Goal: Information Seeking & Learning: Learn about a topic

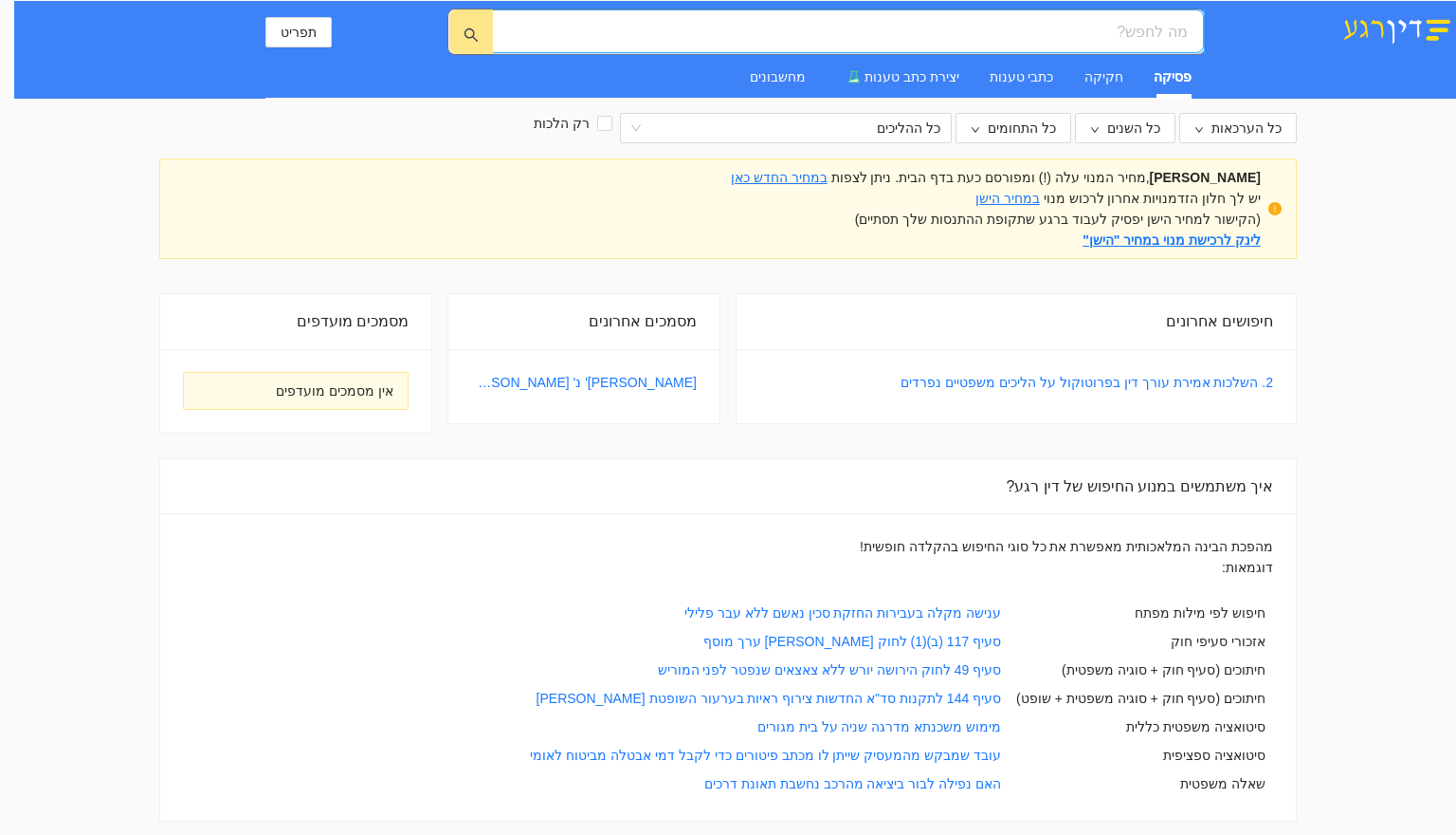
click at [1125, 33] on input "search" at bounding box center [855, 31] width 665 height 24
type input "ה"
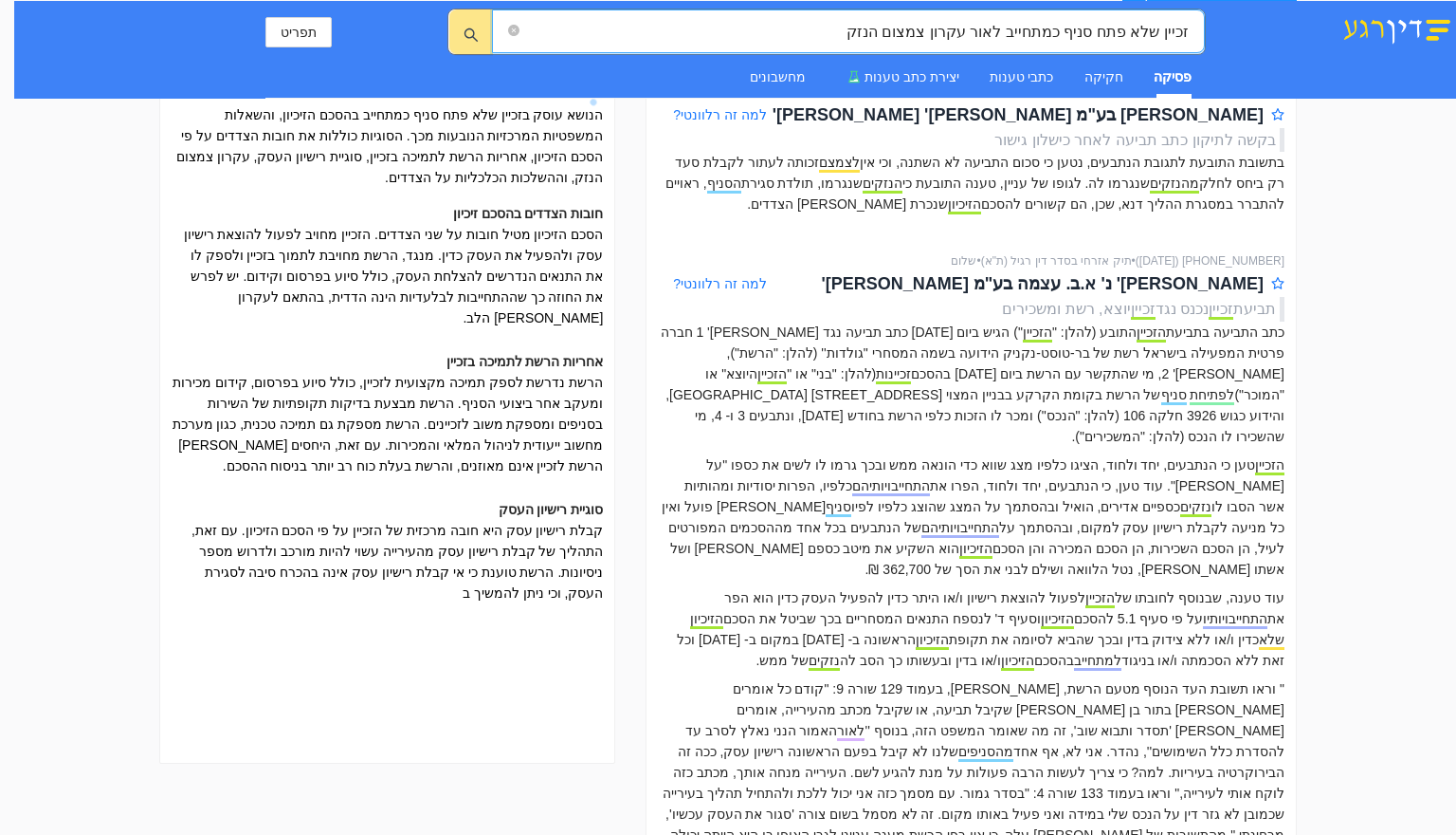
scroll to position [379, 0]
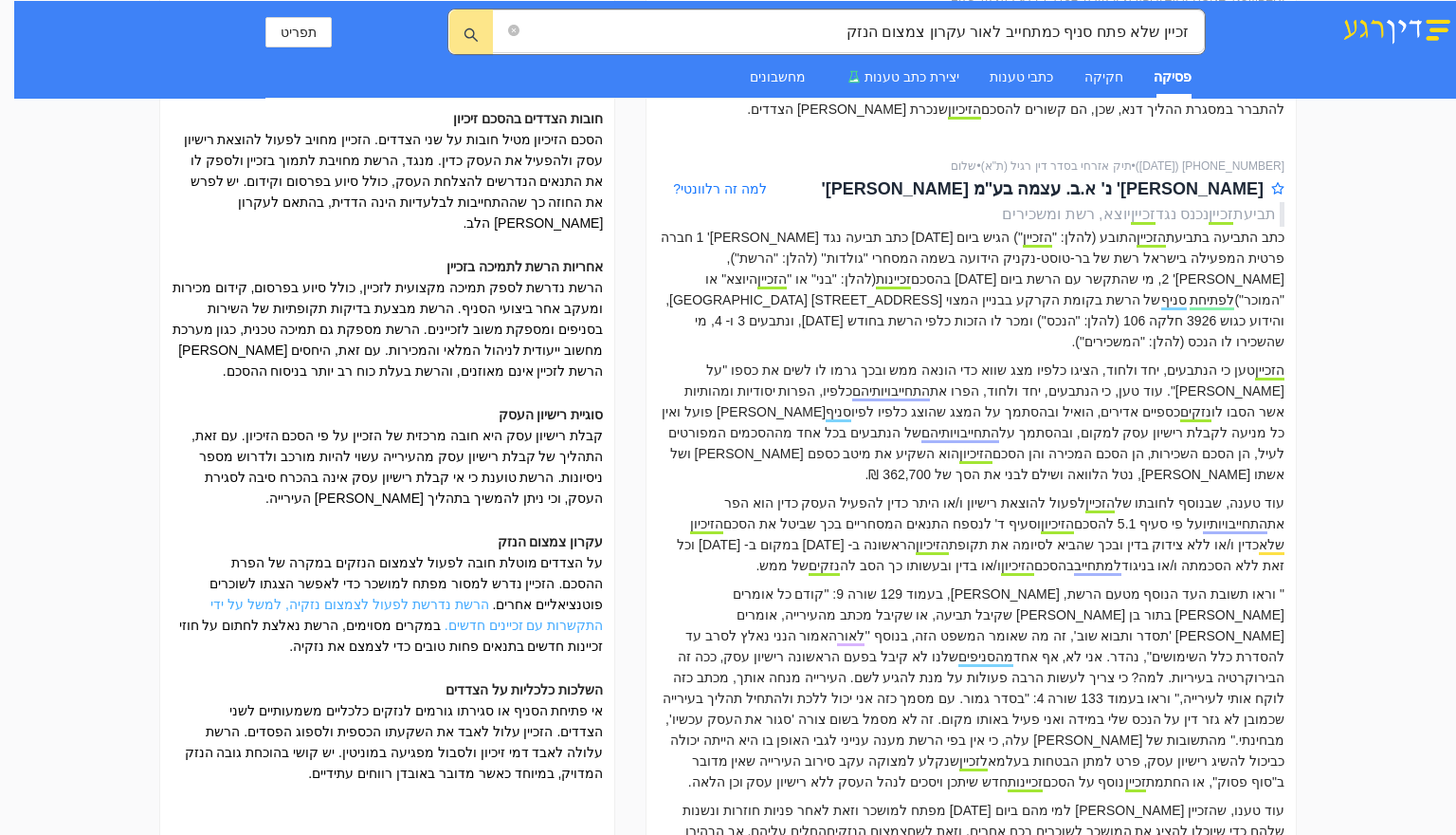
click at [467, 596] on link "הרשת נדרשת לפעול לצמצום נזקיה, למשל על ידי התקשרות עם זכיינים חדשים." at bounding box center [406, 614] width 393 height 36
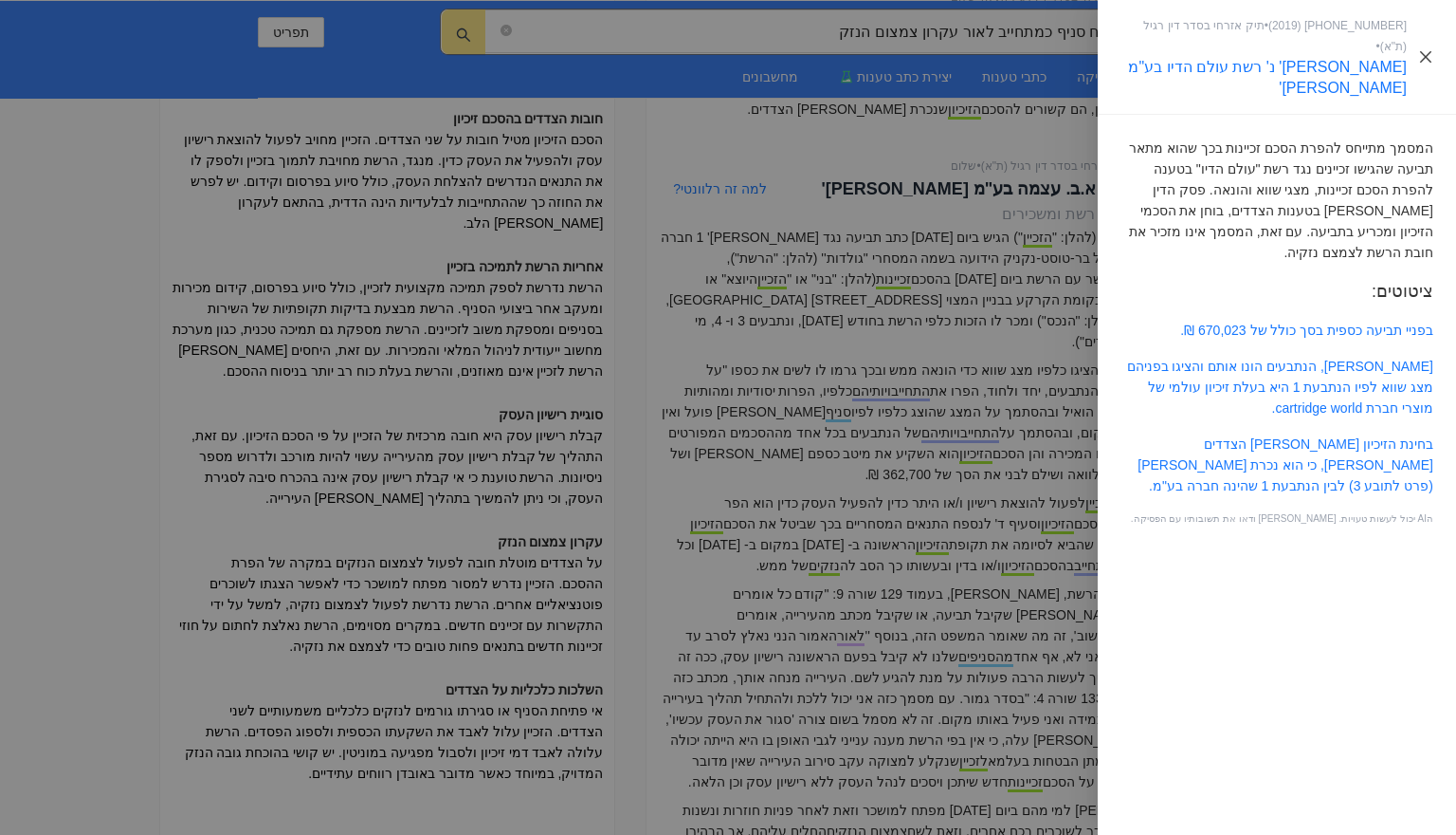
click at [1429, 49] on icon "close" at bounding box center [1426, 56] width 15 height 15
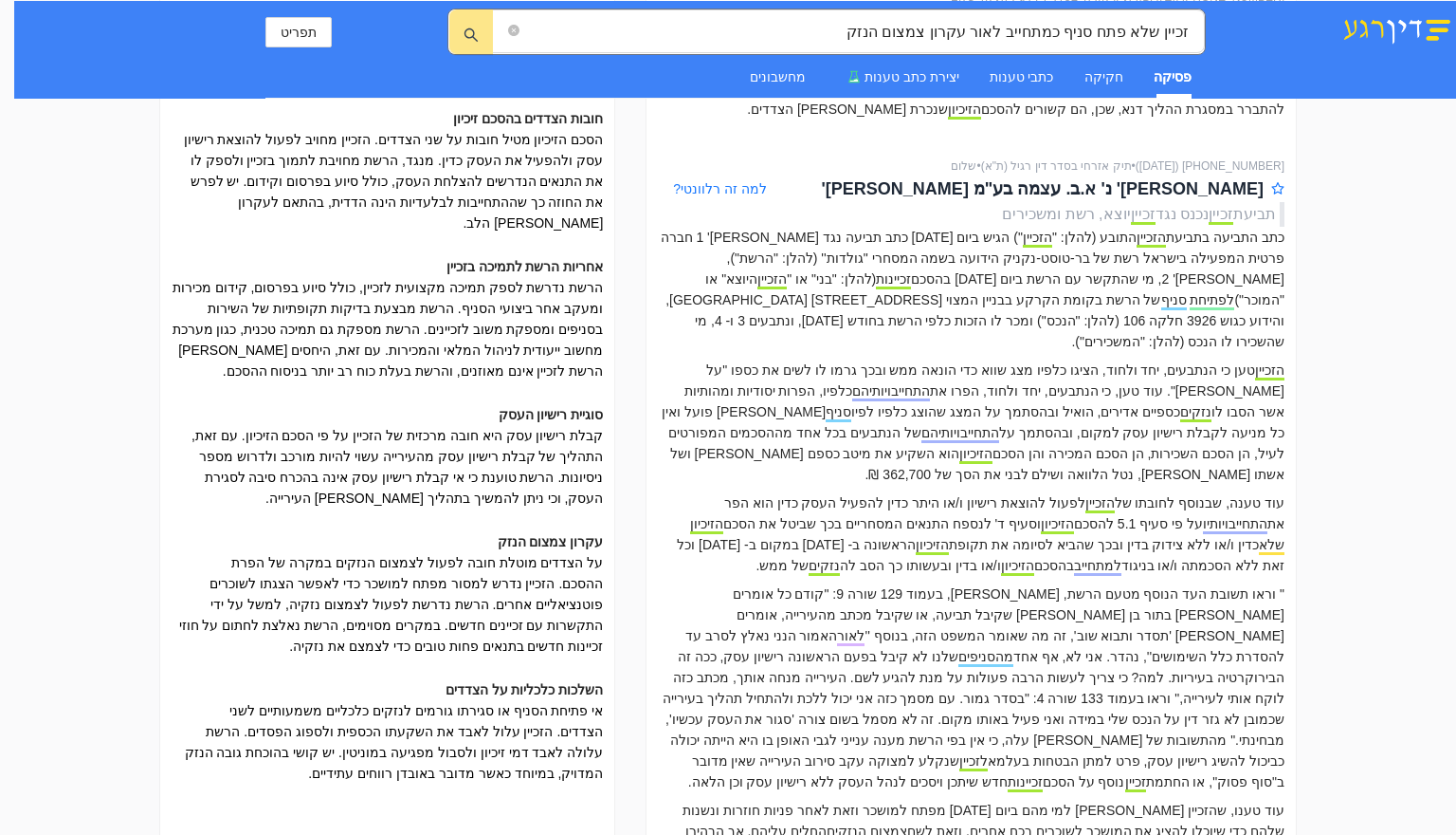
scroll to position [0, 0]
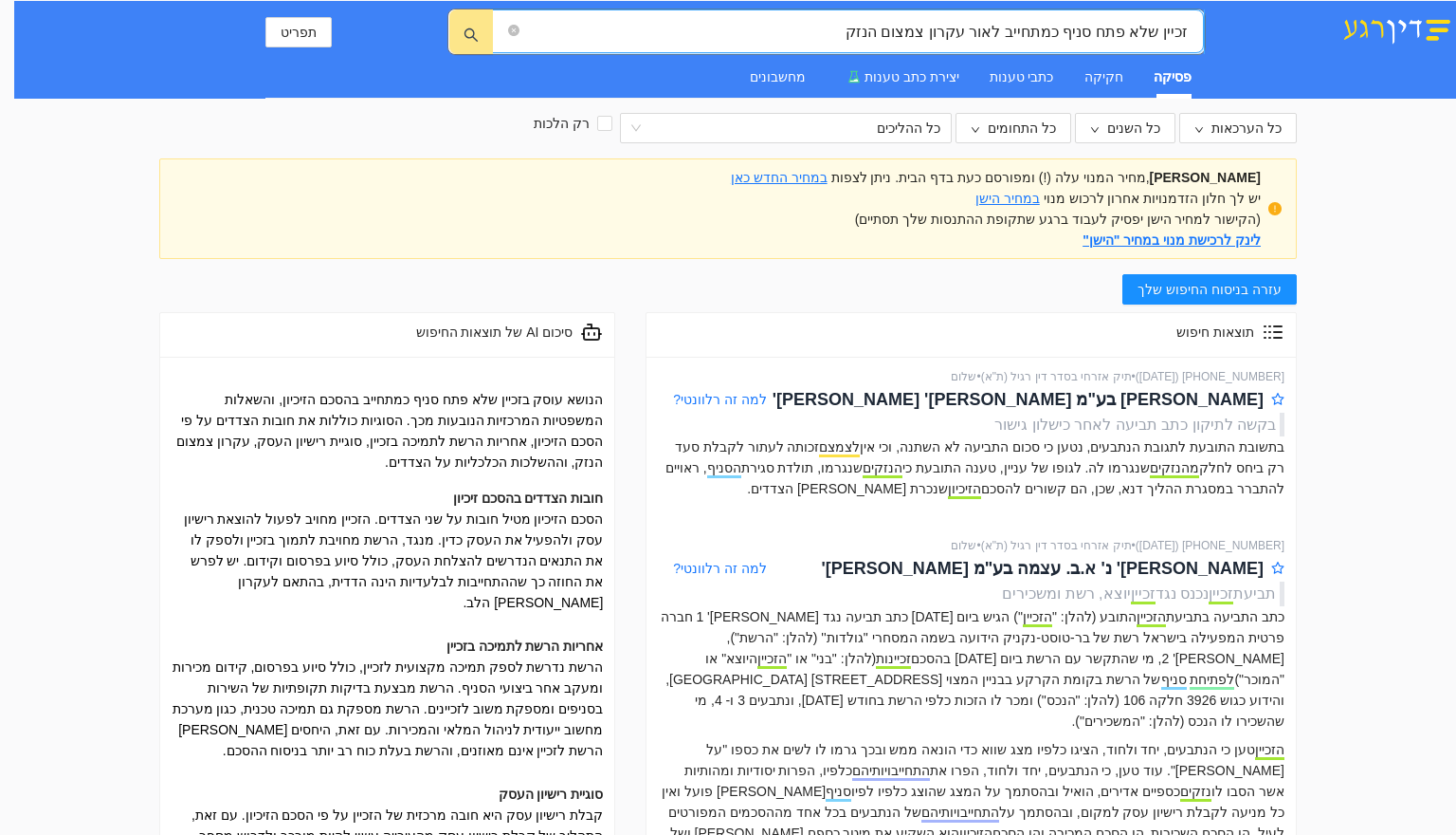
click at [1170, 32] on input "זכיין שלא פתח סניף כמתחייב לאור עקרון צמצום הנזק" at bounding box center [855, 31] width 665 height 24
type input "שוכר שלא פתח סניף כמתחייב לאור עקרון צמצום הנזק"
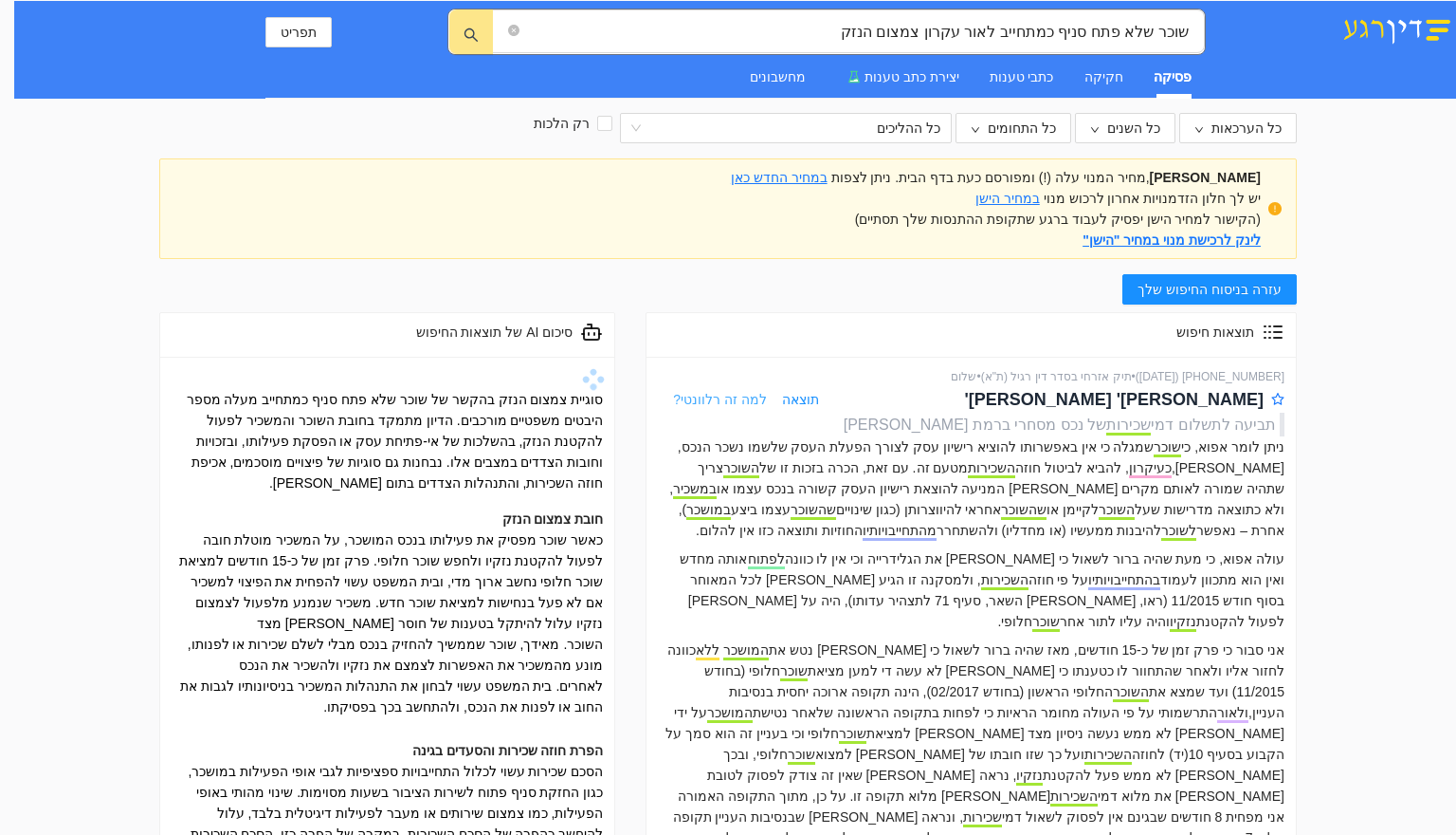
drag, startPoint x: 1203, startPoint y: 399, endPoint x: 712, endPoint y: 395, distance: 491.0
click at [712, 395] on span "למה זה רלוונטי?" at bounding box center [721, 399] width 94 height 15
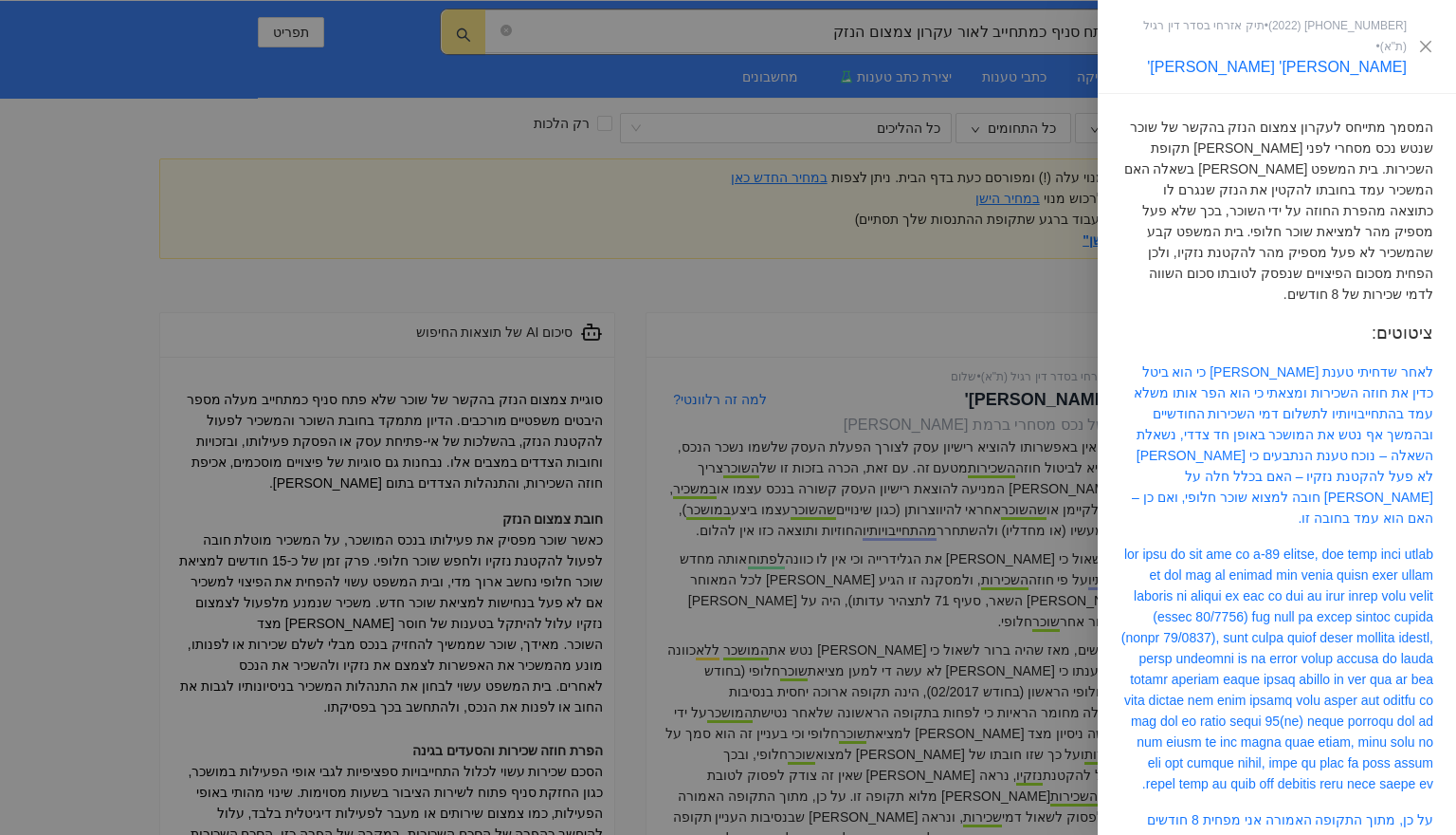
click at [1422, 26] on div "62532-09-17 ( 2022 ) • תיק אזרחי בסדר דין רגיל (ת"א) • רט נ' שריד ואח'" at bounding box center [1276, 46] width 313 height 63
click at [868, 512] on div at bounding box center [728, 418] width 1456 height 835
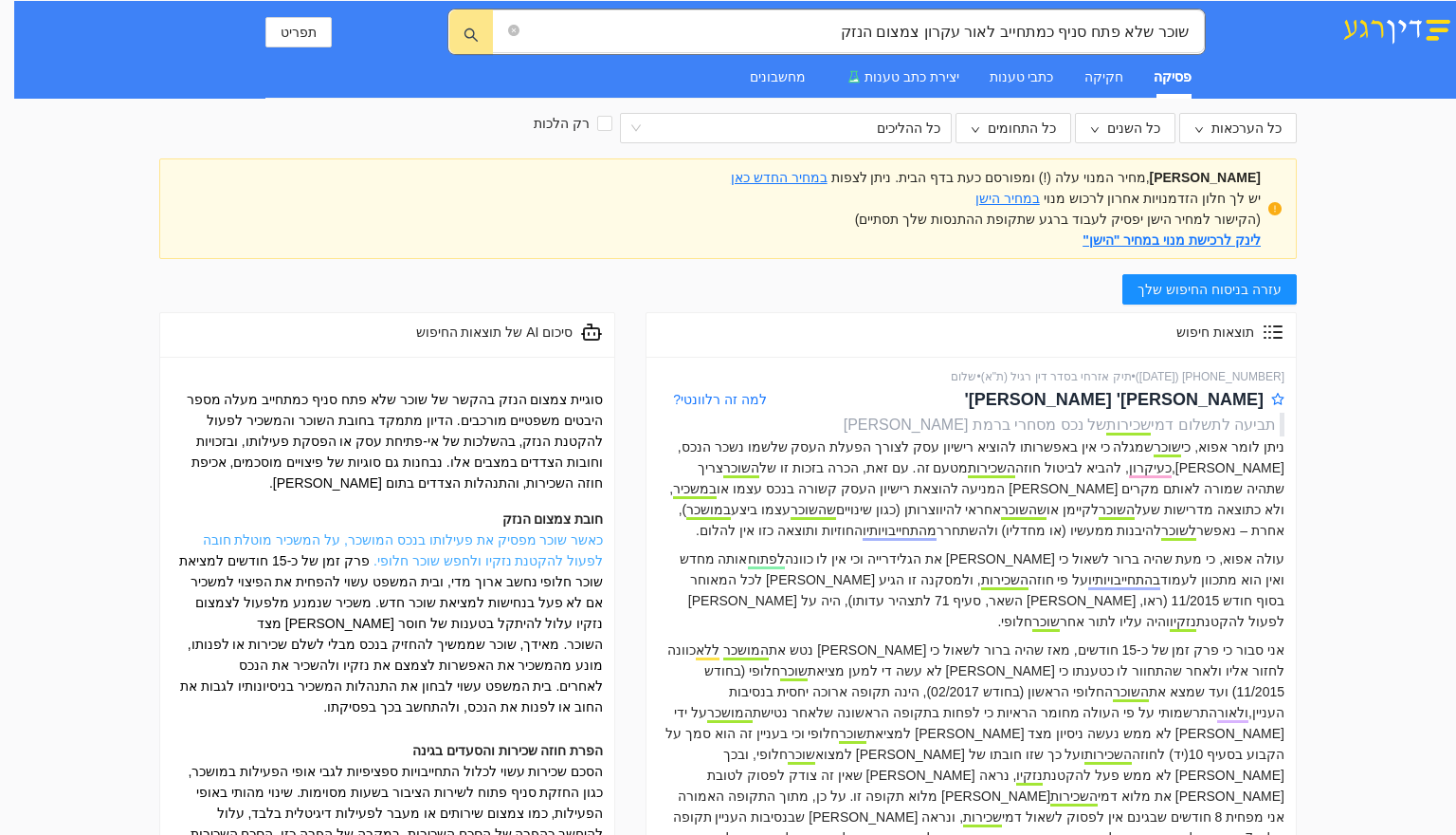
click at [507, 560] on link "כאשר שוכר מפסיק את פעילותו בנכס המושכר, על המשכיר מוטלת חובה לפעול להקטנת נזקיו…" at bounding box center [404, 550] width 401 height 36
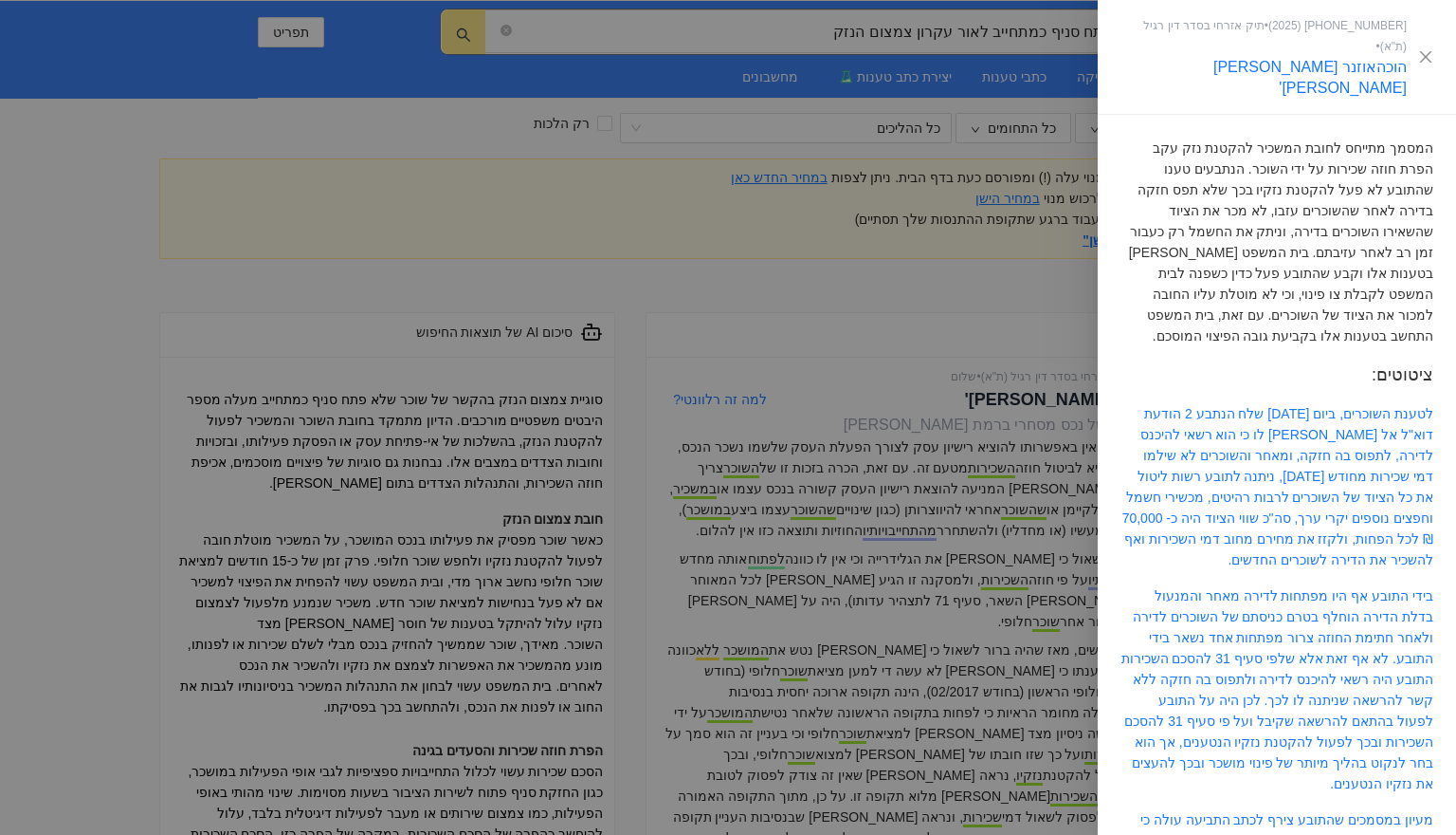
click at [962, 571] on div at bounding box center [728, 418] width 1456 height 835
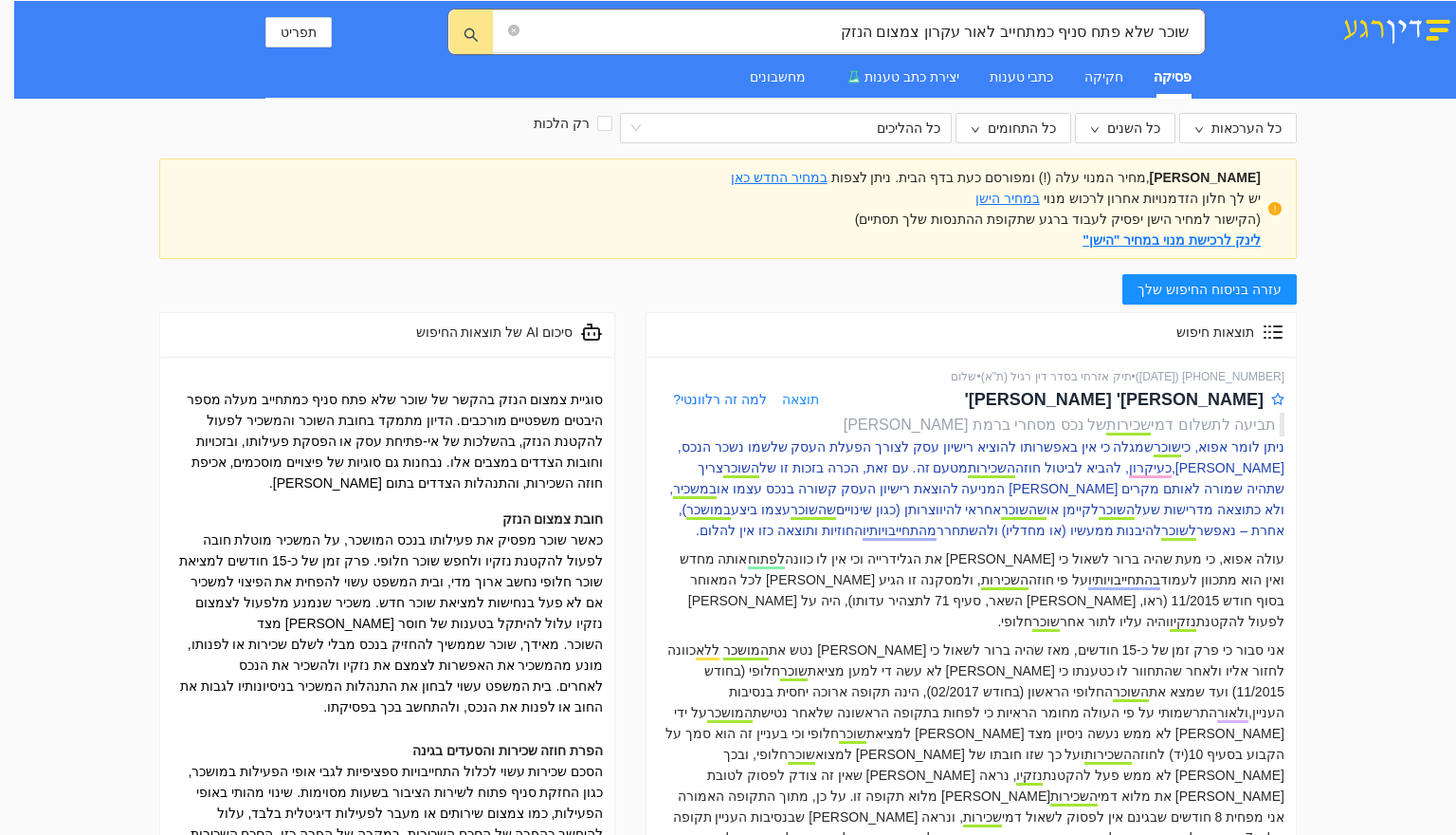
drag, startPoint x: 1239, startPoint y: 400, endPoint x: 1252, endPoint y: 448, distance: 49.7
click at [1252, 448] on p "ניתן לומר אפוא, כי שוכר שמגלה כי אין באפשרותו להוציא רישיון עסק לצורך הפעלת העס…" at bounding box center [971, 488] width 626 height 104
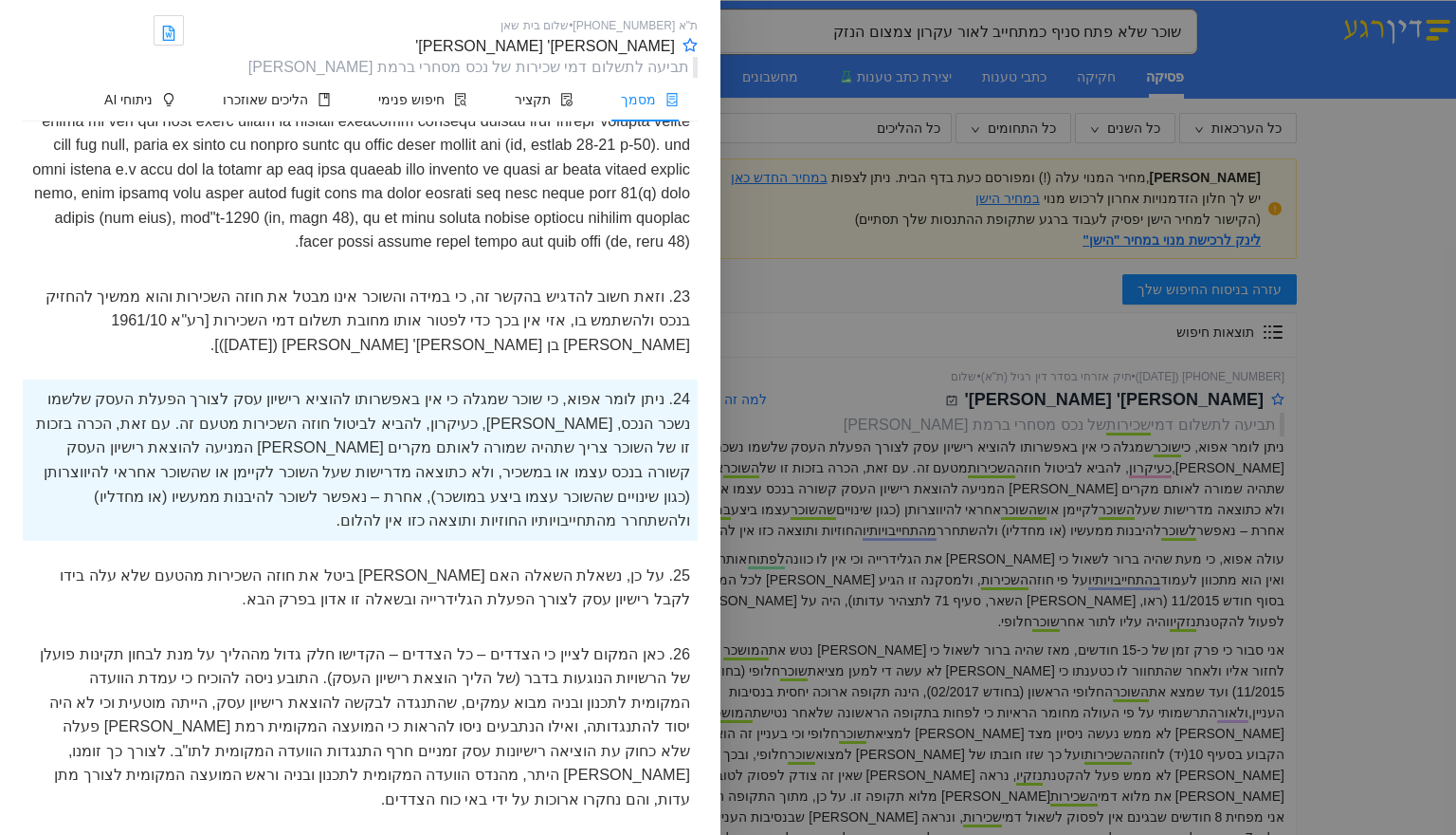
scroll to position [4309, 0]
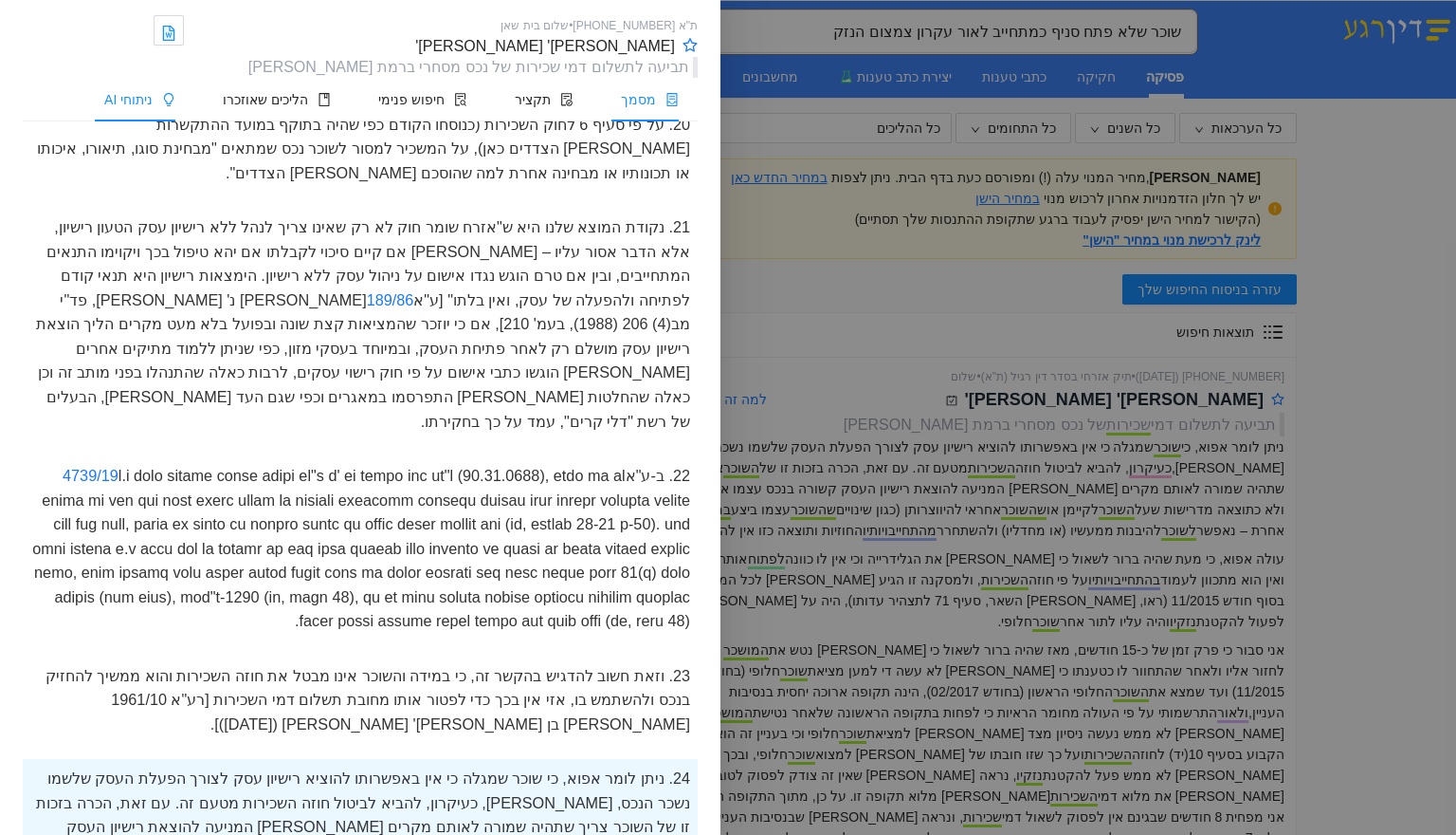
click at [152, 92] on span "ניתוחי AI" at bounding box center [128, 99] width 48 height 15
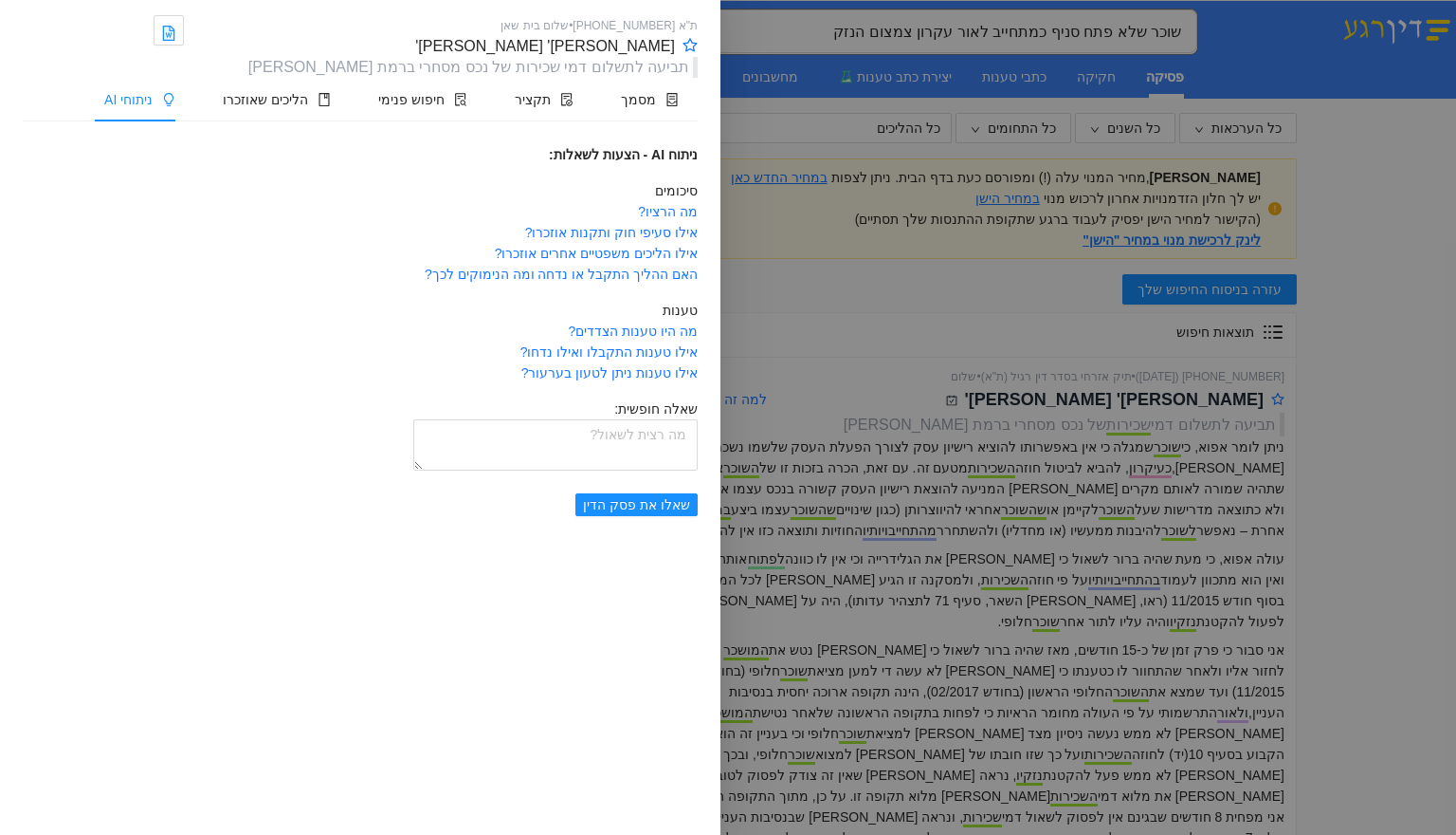
scroll to position [0, 0]
type textarea "מה נקבע לגבי חובת צמצום הנזק של המשכיר לאחר עזיבת השוכר את הנכס?"
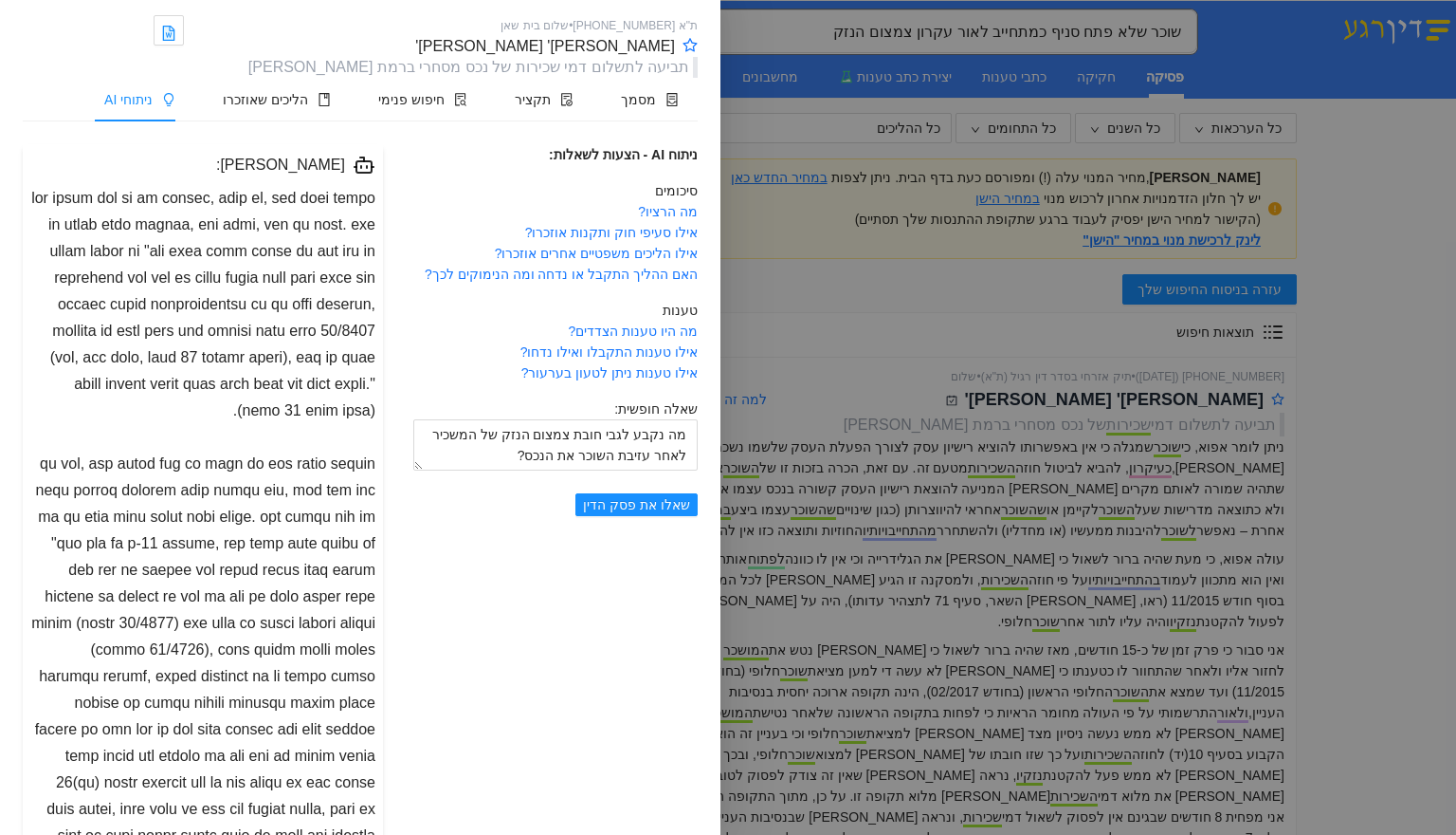
scroll to position [95, 0]
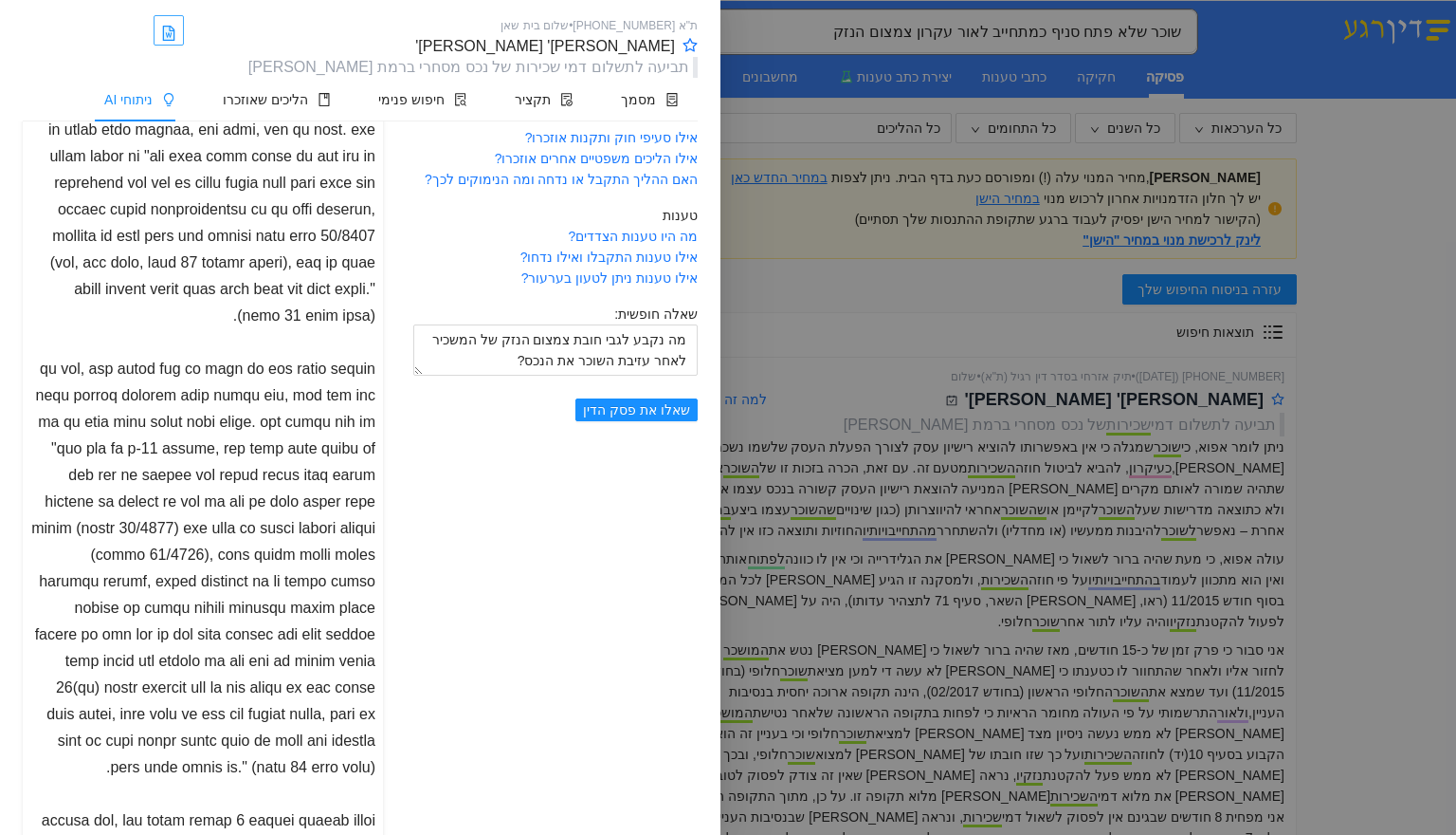
click at [174, 31] on icon "file-word" at bounding box center [169, 32] width 10 height 13
